Goal: Find specific page/section

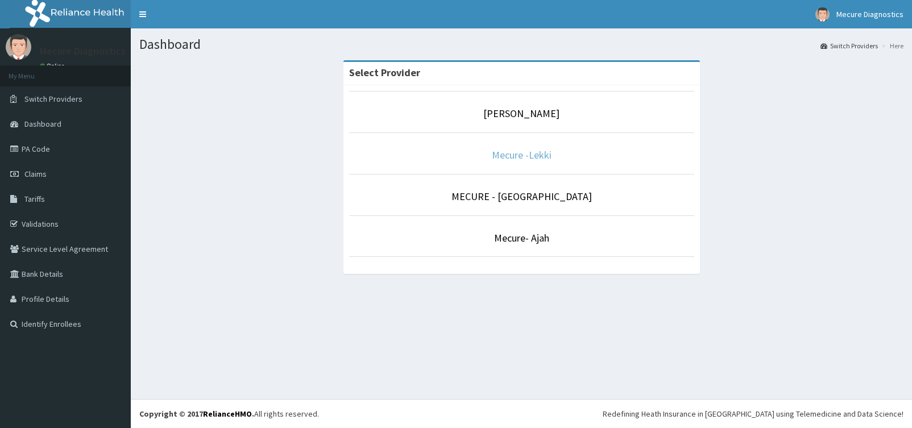
click at [515, 155] on link "Mecure -Lekki" at bounding box center [522, 154] width 60 height 13
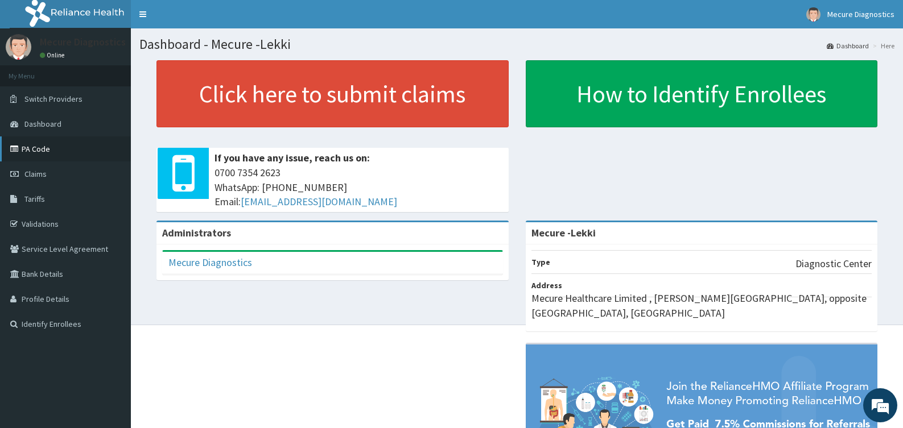
click at [49, 148] on link "PA Code" at bounding box center [65, 149] width 131 height 25
